Goal: Task Accomplishment & Management: Use online tool/utility

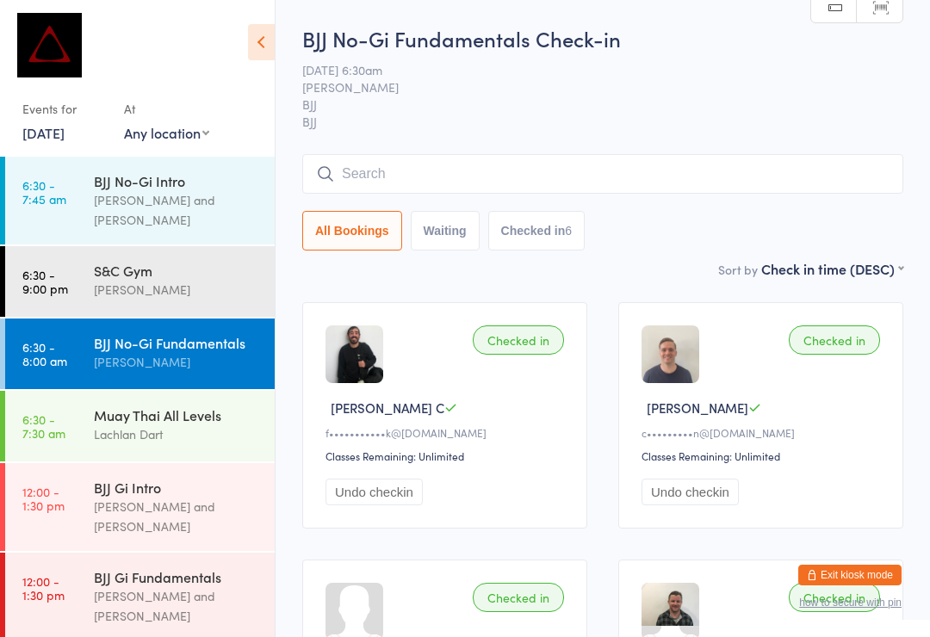
scroll to position [107, 0]
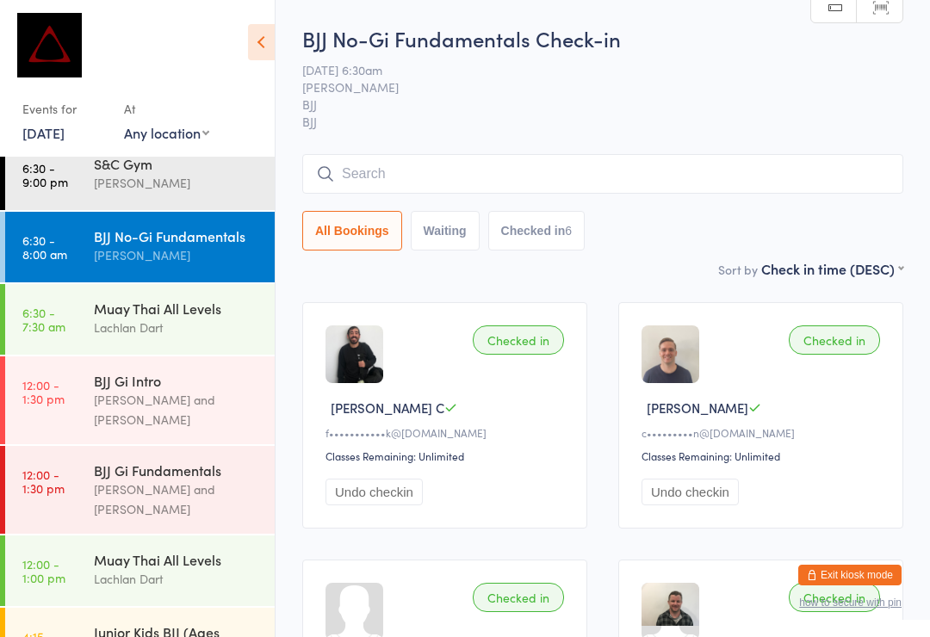
click at [652, 256] on div "BJJ No-Gi Fundamentals Check-in [DATE] 6:30am [PERSON_NAME] BJJ BJJ Manual sear…" at bounding box center [602, 141] width 601 height 235
click at [82, 446] on link "12:00 - 1:30 pm BJJ Gi Fundamentals [PERSON_NAME] and [PERSON_NAME]" at bounding box center [139, 490] width 269 height 88
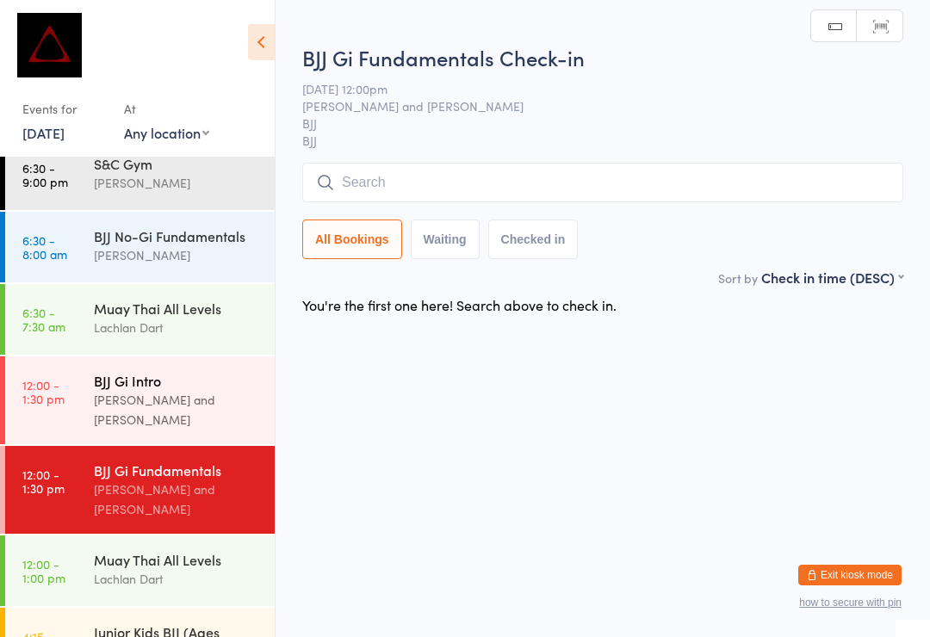
click at [163, 371] on div "BJJ Gi Intro" at bounding box center [177, 380] width 166 height 19
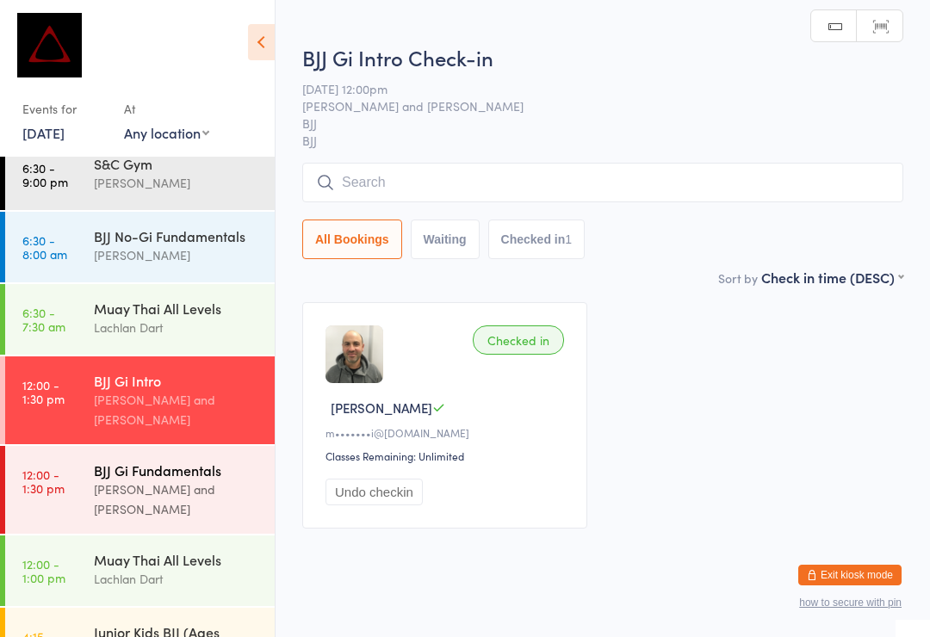
click at [133, 446] on div "BJJ Gi Fundamentals [PERSON_NAME] and [PERSON_NAME]" at bounding box center [184, 490] width 181 height 88
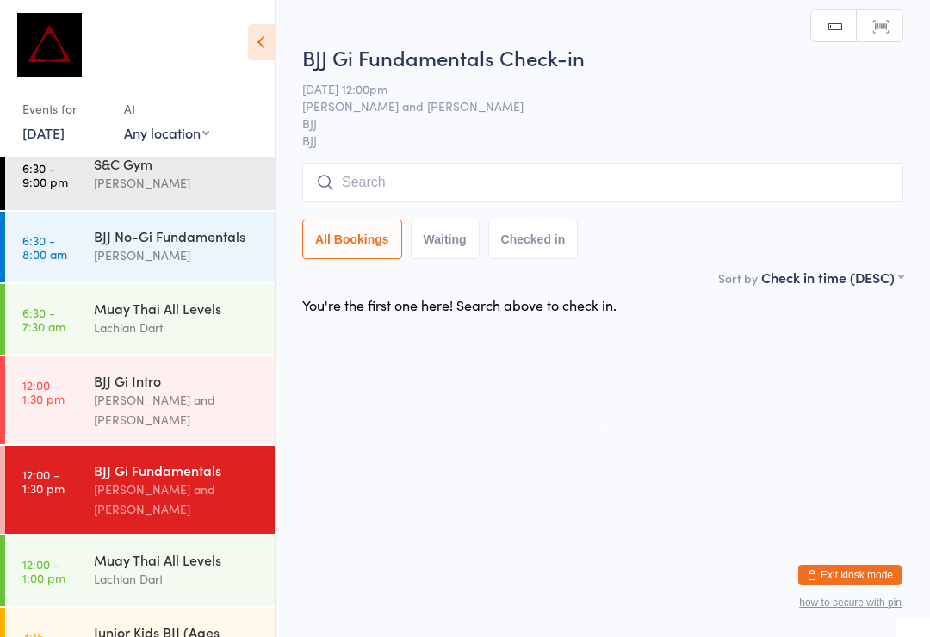
click at [525, 189] on input "search" at bounding box center [602, 183] width 601 height 40
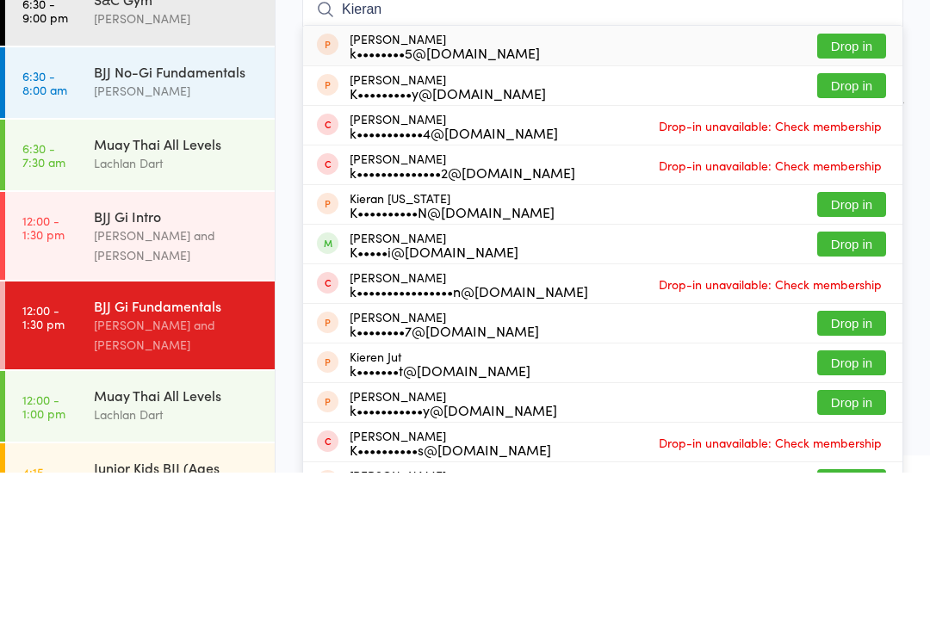
type input "Kieran"
click at [843, 396] on button "Drop in" at bounding box center [851, 408] width 69 height 25
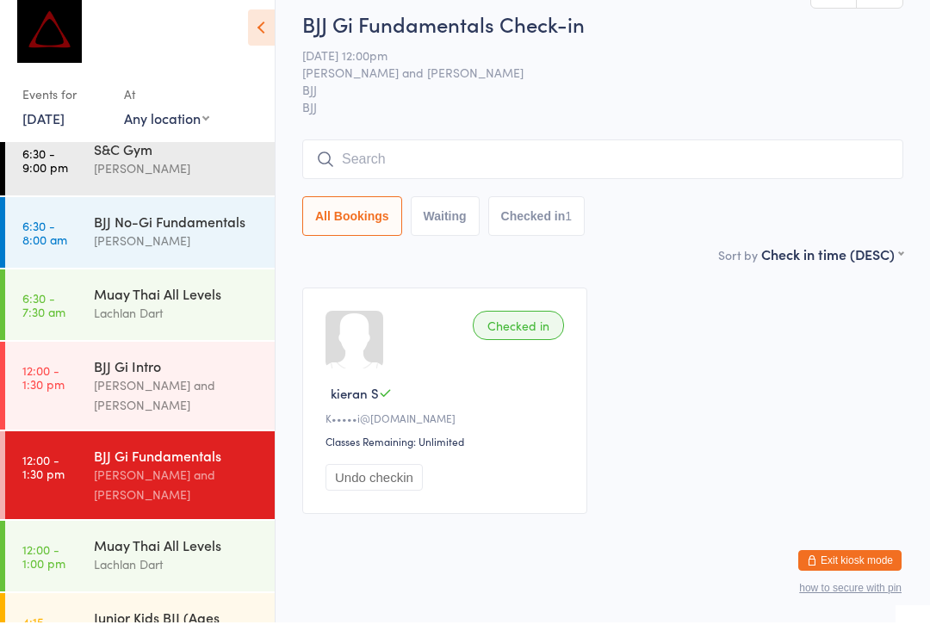
click at [640, 61] on span "[DATE] 12:00pm" at bounding box center [589, 69] width 574 height 17
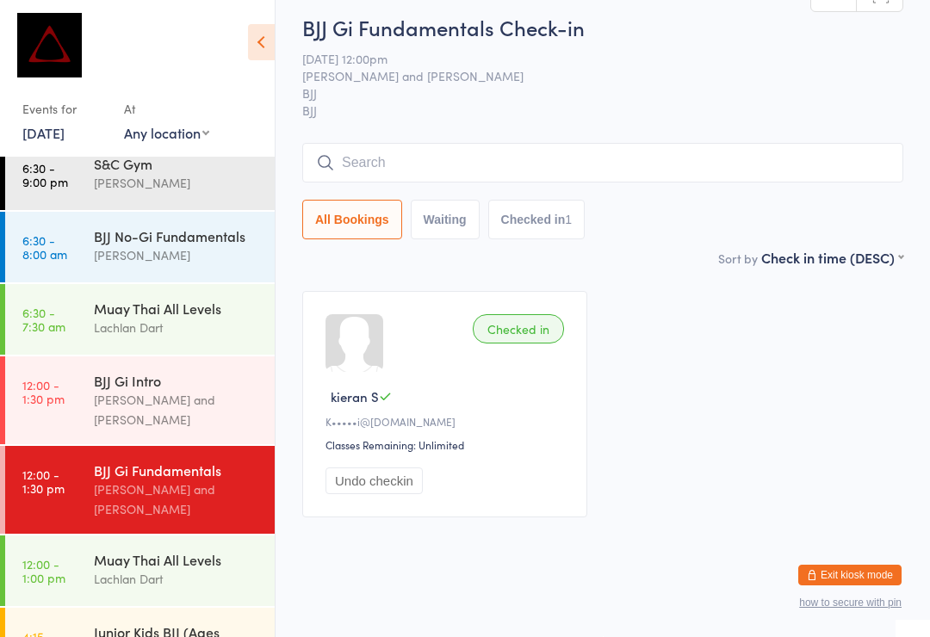
click at [430, 170] on input "search" at bounding box center [602, 163] width 601 height 40
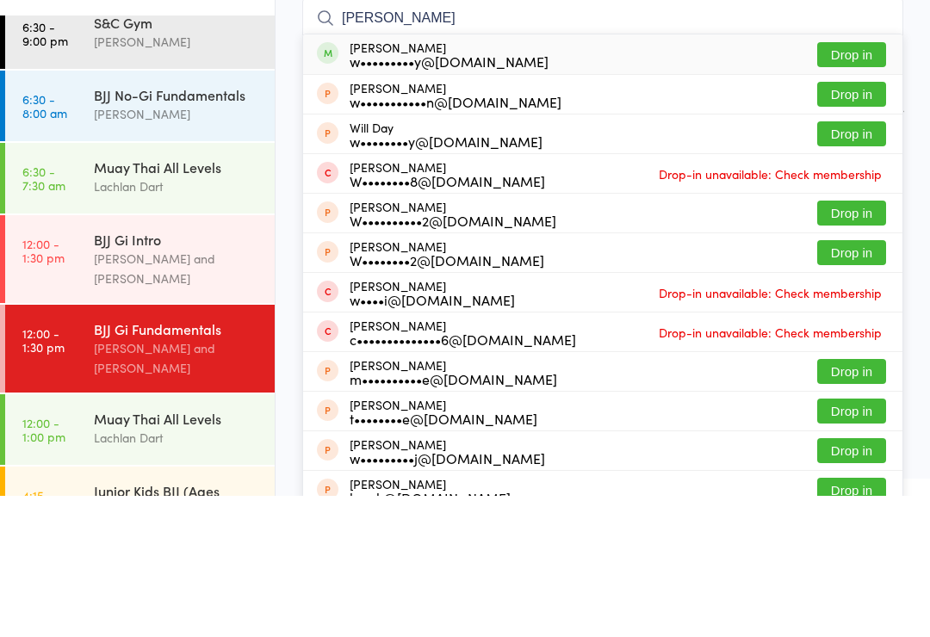
type input "[PERSON_NAME]"
click at [852, 183] on button "Drop in" at bounding box center [851, 195] width 69 height 25
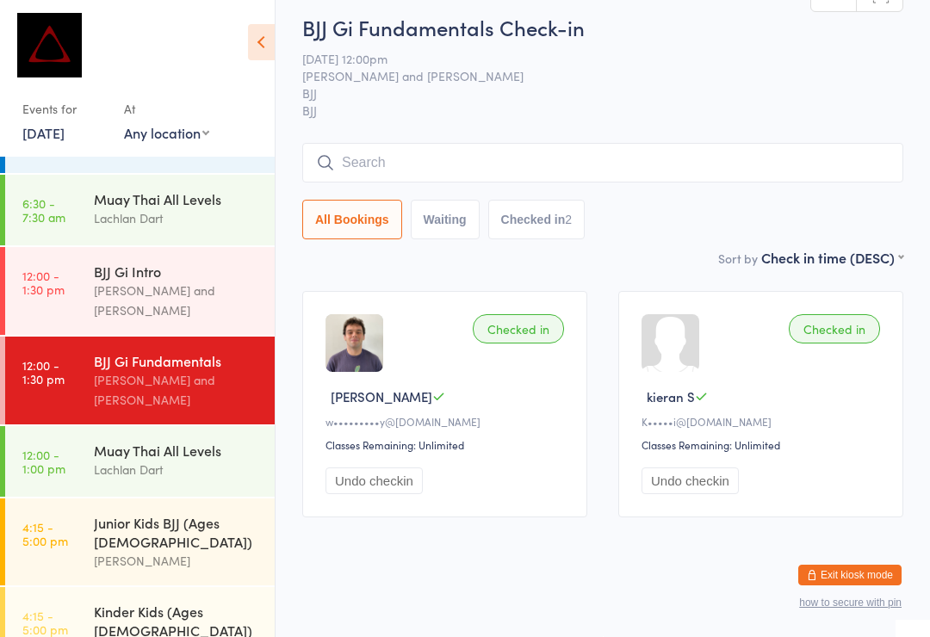
scroll to position [217, 0]
click at [374, 143] on input "search" at bounding box center [602, 163] width 601 height 40
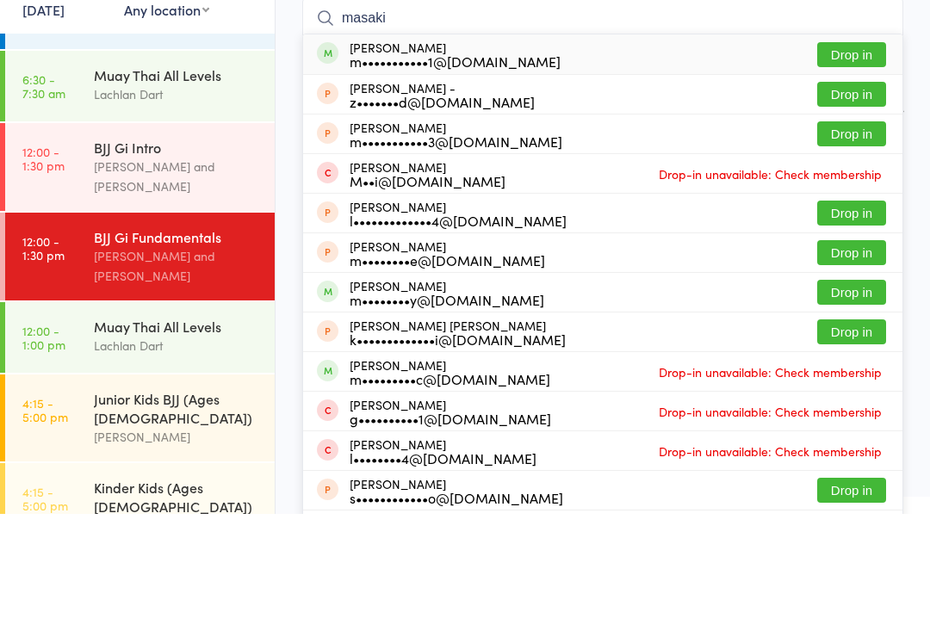
type input "masaki"
click at [869, 165] on button "Drop in" at bounding box center [851, 177] width 69 height 25
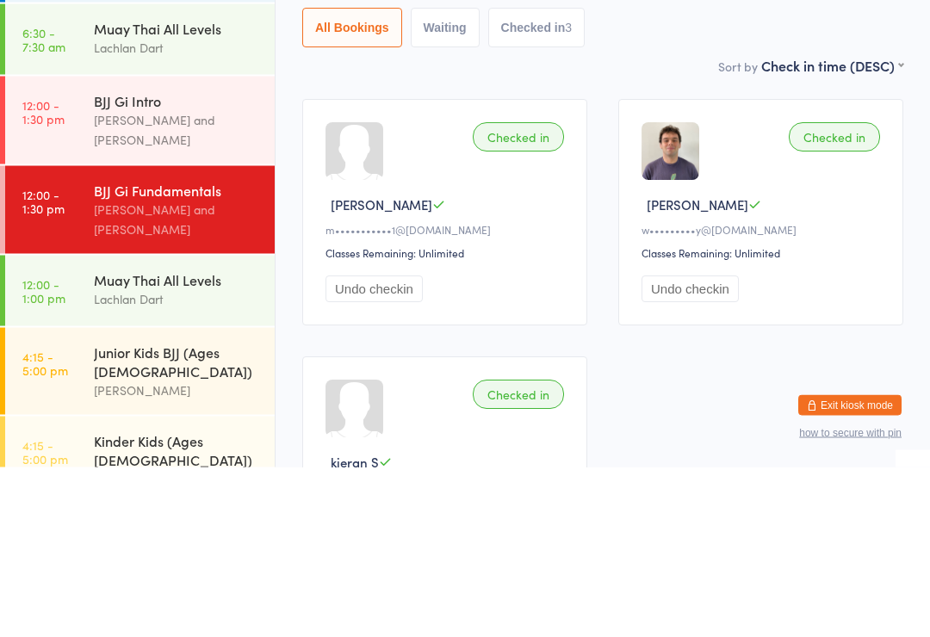
scroll to position [20, 0]
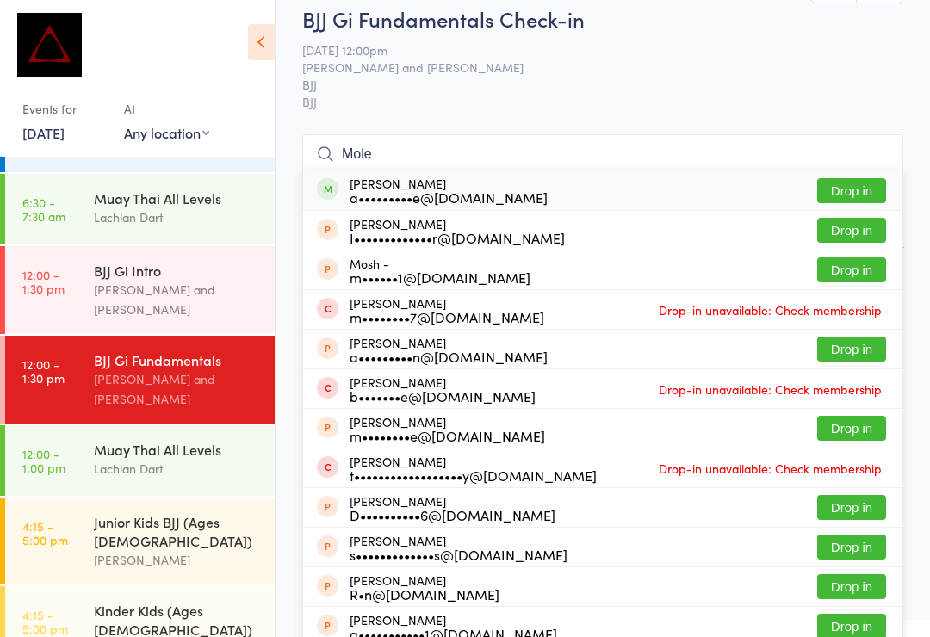
type input "Mole"
click at [836, 179] on button "Drop in" at bounding box center [851, 190] width 69 height 25
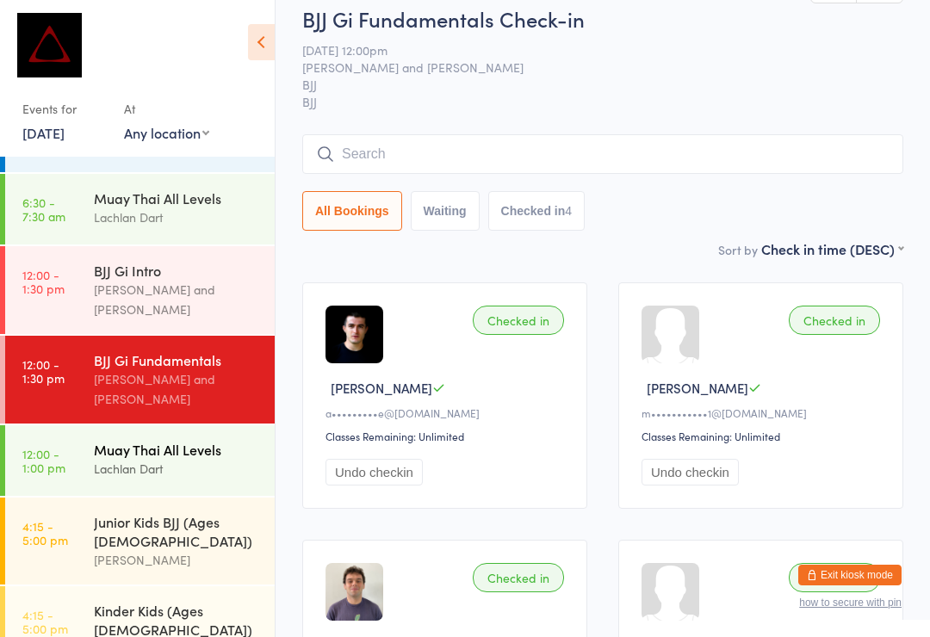
click at [130, 440] on div "Muay Thai All Levels" at bounding box center [177, 449] width 166 height 19
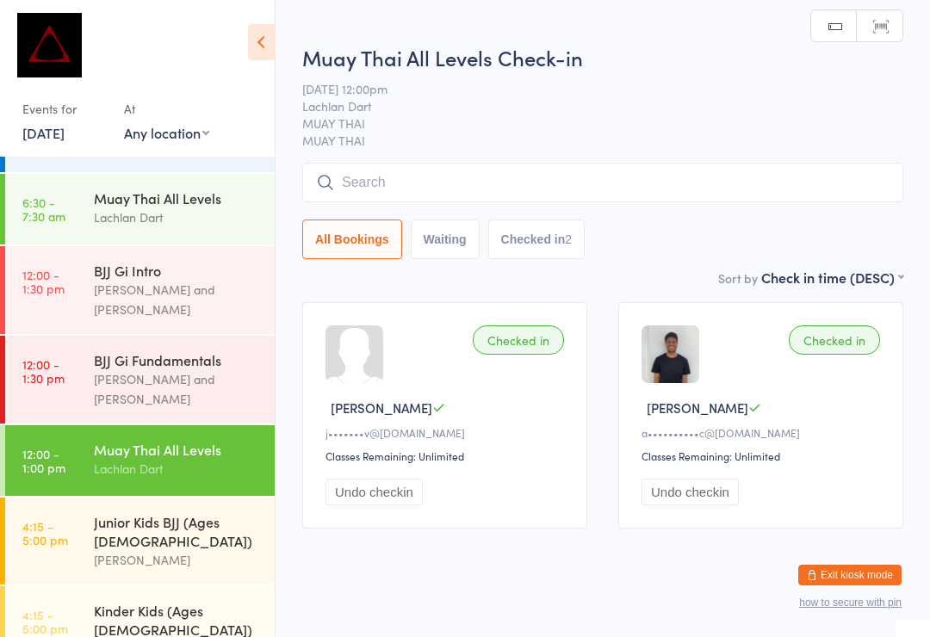
click at [407, 193] on input "search" at bounding box center [602, 183] width 601 height 40
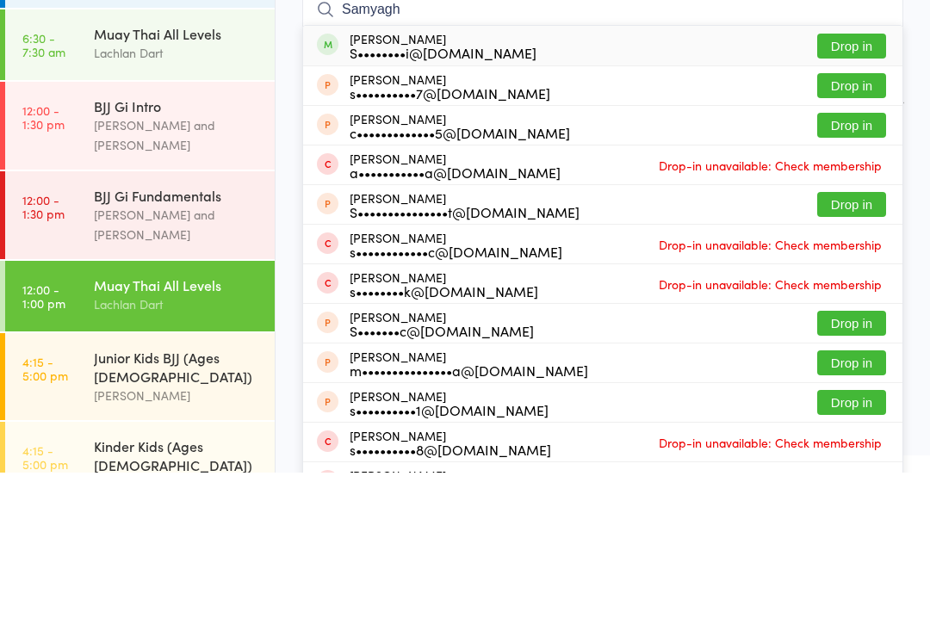
type input "Samyagh"
click at [856, 198] on button "Drop in" at bounding box center [851, 210] width 69 height 25
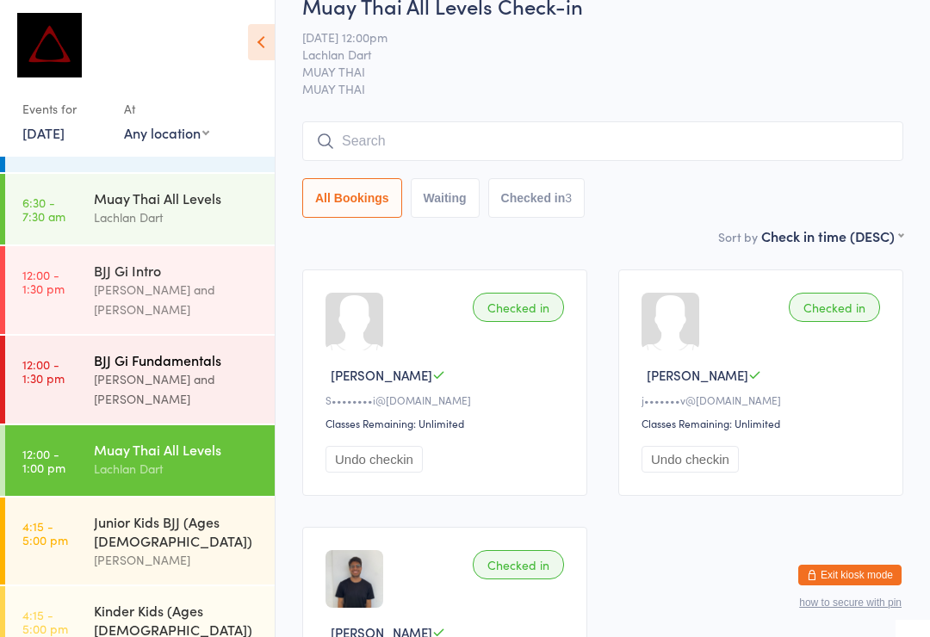
click at [177, 350] on div "BJJ Gi Fundamentals" at bounding box center [177, 359] width 166 height 19
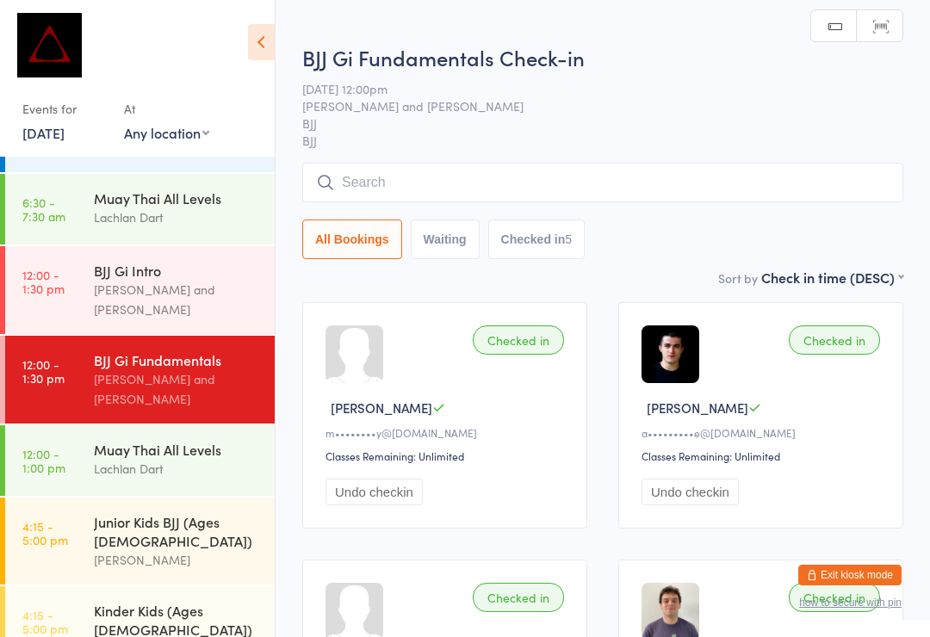
click at [445, 188] on input "search" at bounding box center [602, 183] width 601 height 40
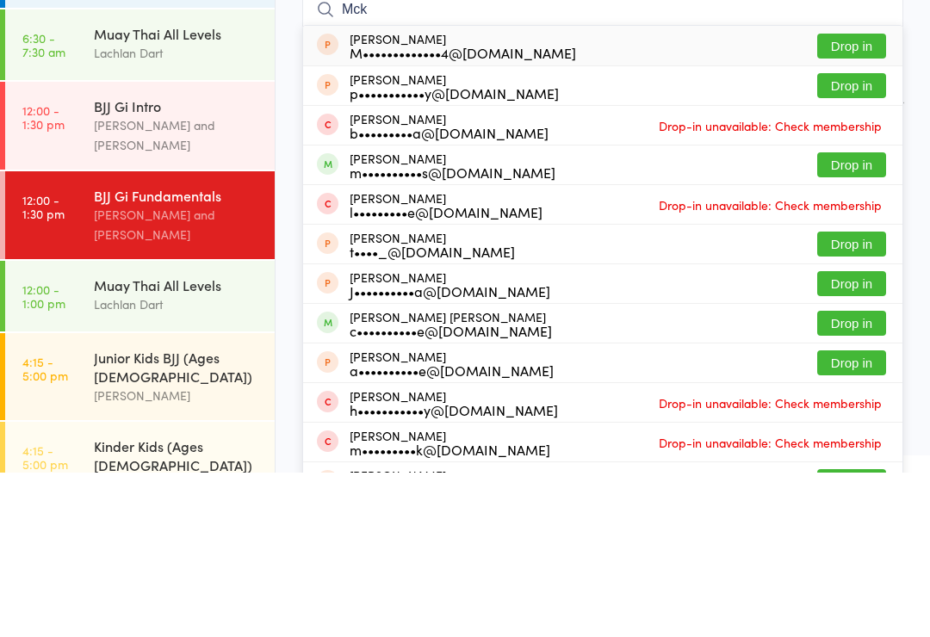
type input "Mck"
click at [871, 317] on button "Drop in" at bounding box center [851, 329] width 69 height 25
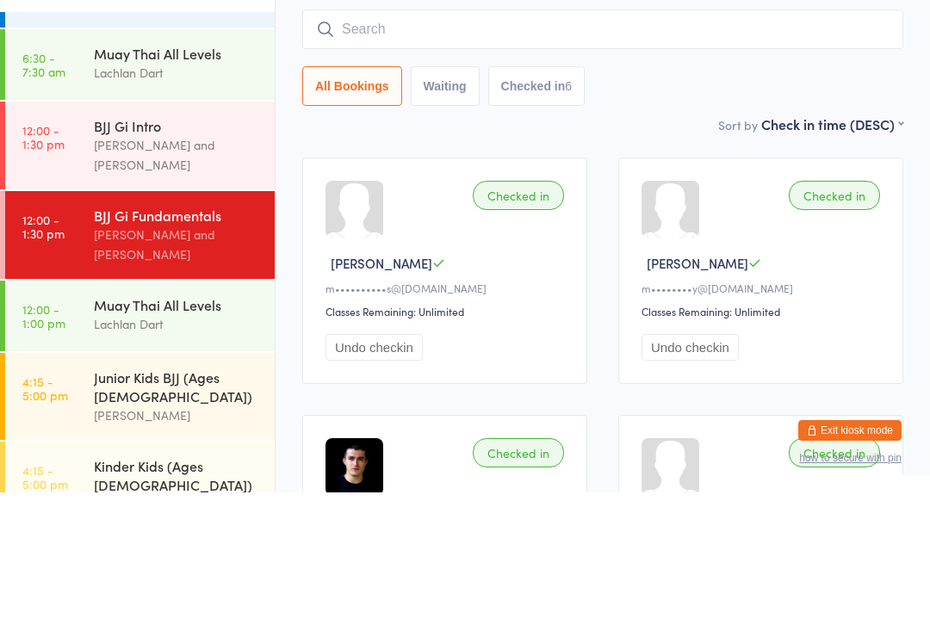
click at [558, 154] on input "search" at bounding box center [602, 174] width 601 height 40
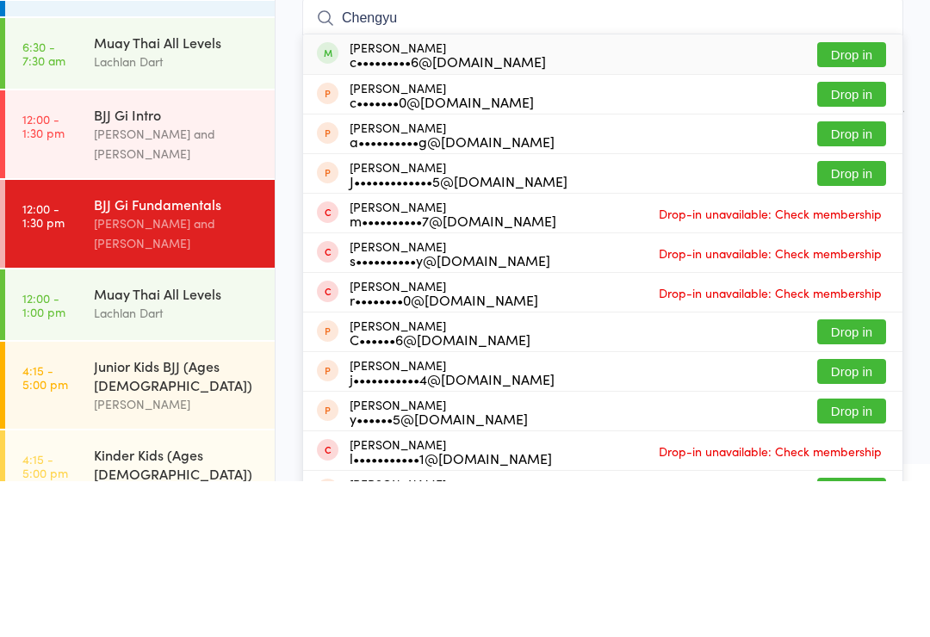
type input "Chengyu"
click at [862, 198] on button "Drop in" at bounding box center [851, 210] width 69 height 25
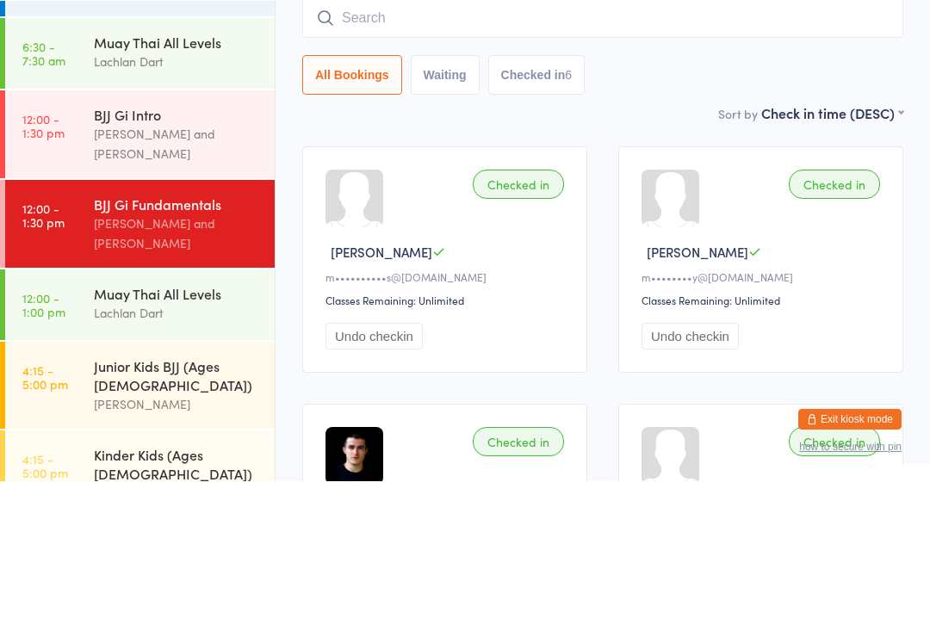
scroll to position [156, 0]
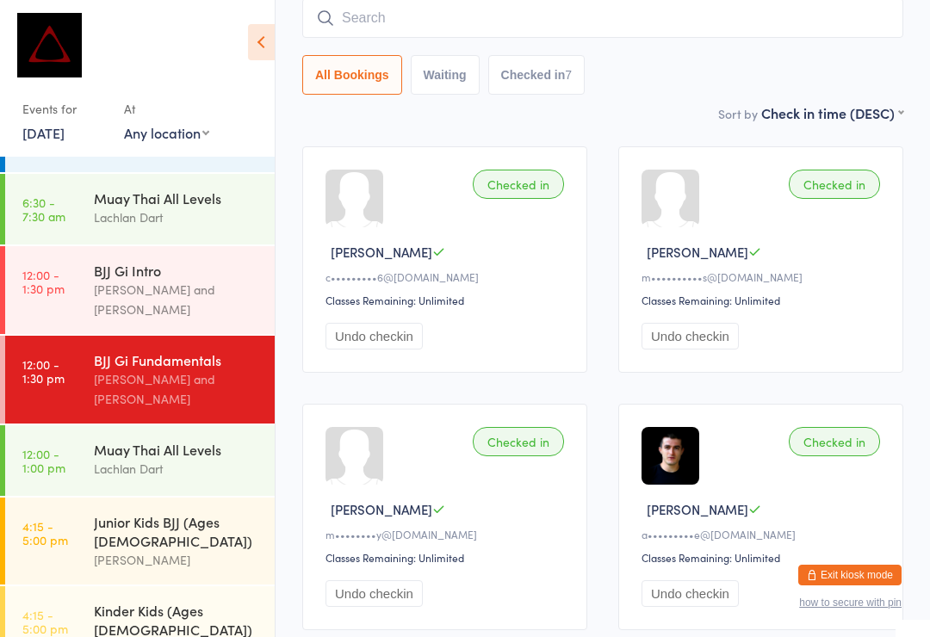
click at [628, 9] on input "search" at bounding box center [602, 18] width 601 height 40
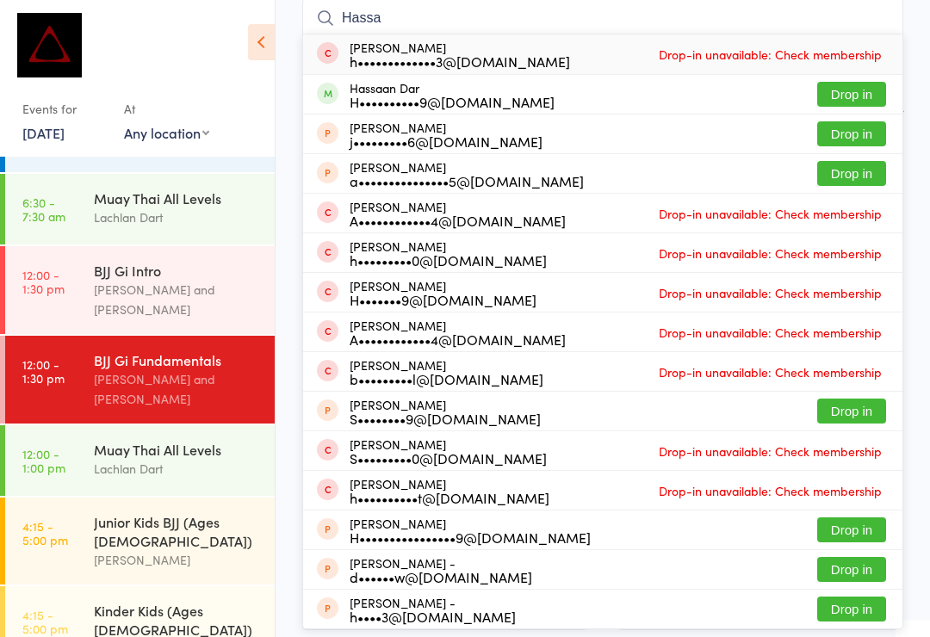
type input "Hassa"
click at [848, 73] on div "[PERSON_NAME] h•••••••••••••3@[DOMAIN_NAME] Drop-in unavailable: Check membersh…" at bounding box center [602, 54] width 599 height 40
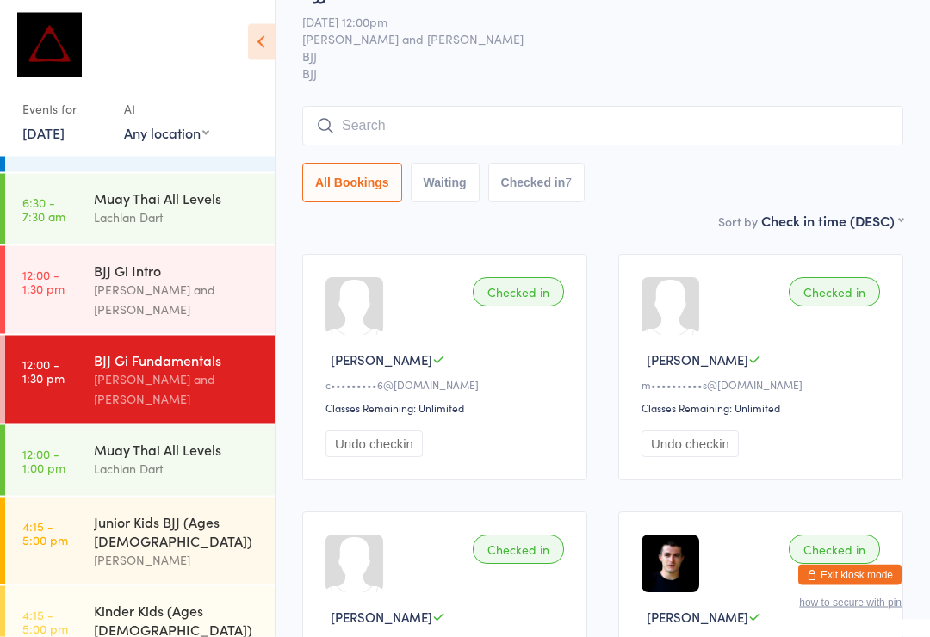
scroll to position [0, 0]
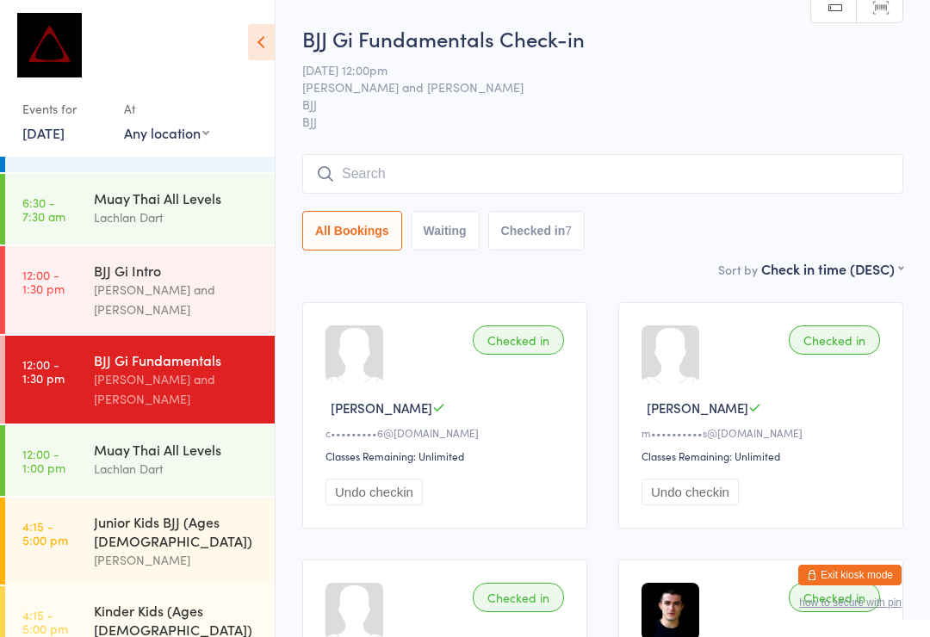
click at [714, 165] on input "search" at bounding box center [602, 174] width 601 height 40
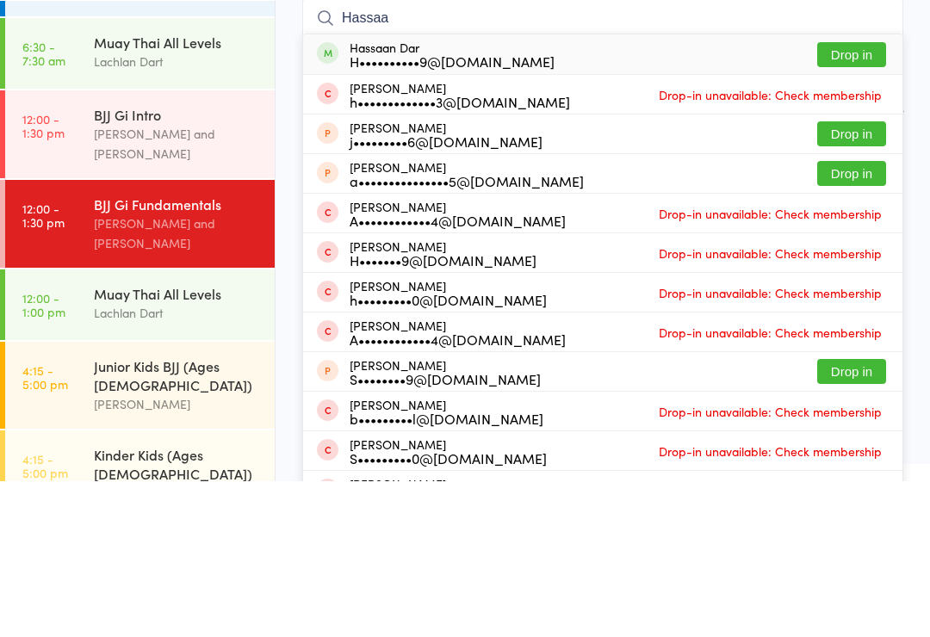
type input "Hassaa"
click at [851, 198] on button "Drop in" at bounding box center [851, 210] width 69 height 25
